Goal: Complete application form

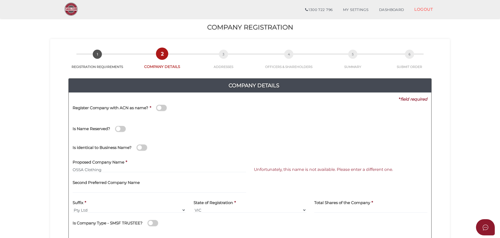
scroll to position [52, 0]
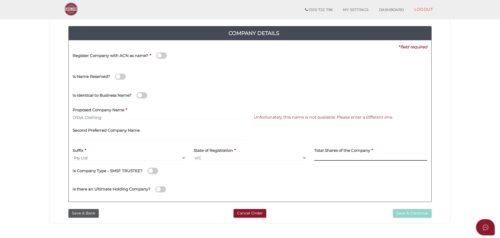
click at [334, 158] on input at bounding box center [370, 158] width 113 height 6
type input "12"
click at [430, 185] on div "Is there an Ultimate Holding Company?" at bounding box center [250, 188] width 363 height 19
